Goal: Task Accomplishment & Management: Manage account settings

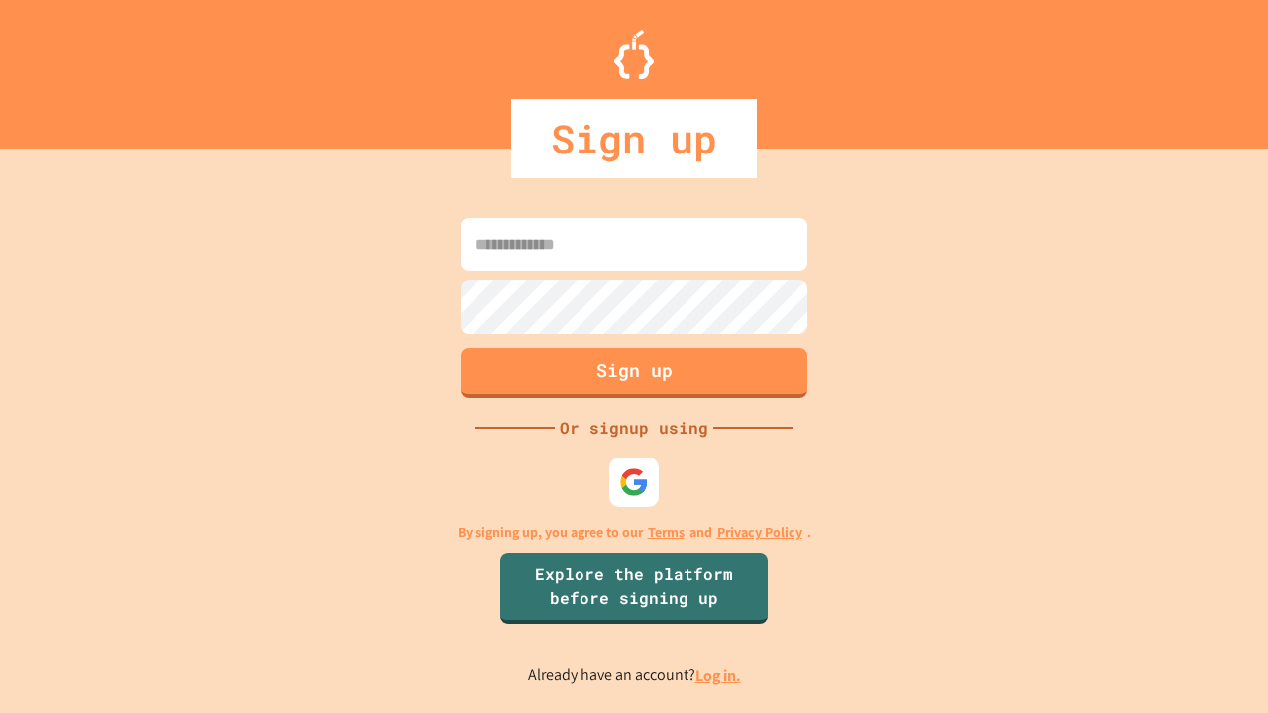
click at [719, 676] on link "Log in." at bounding box center [719, 676] width 46 height 21
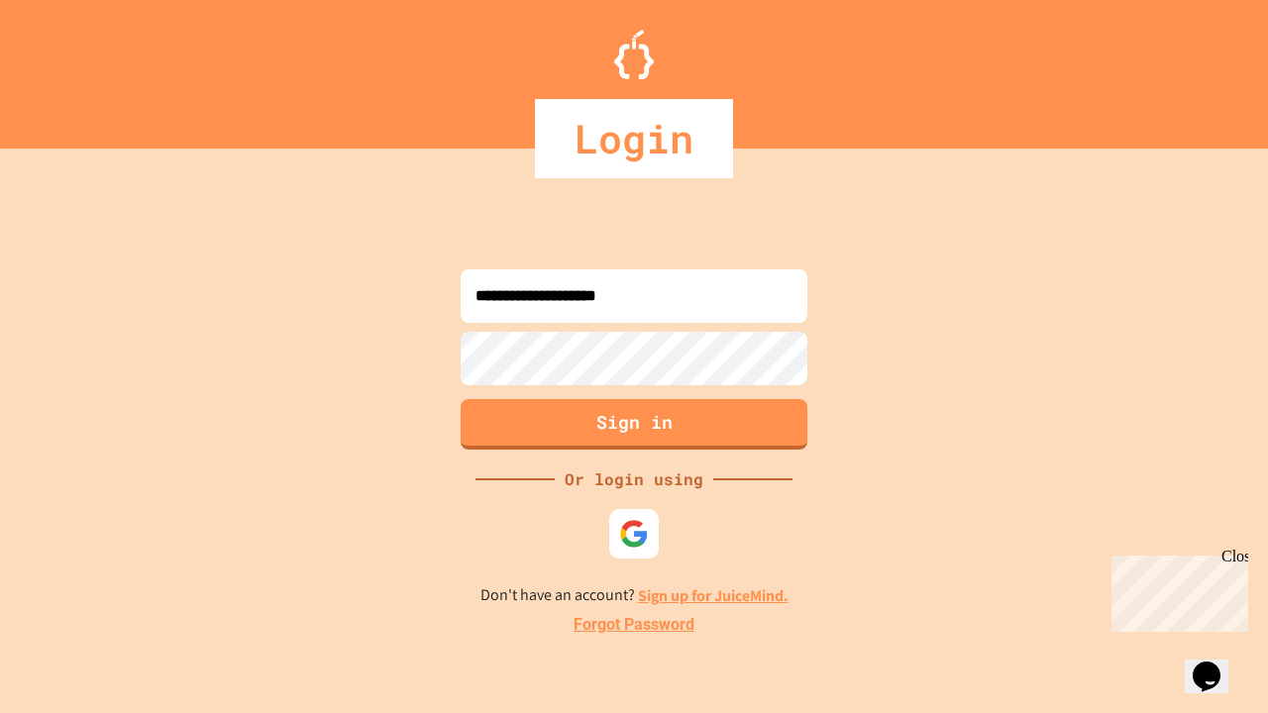
type input "**********"
